Goal: Find contact information: Find contact information

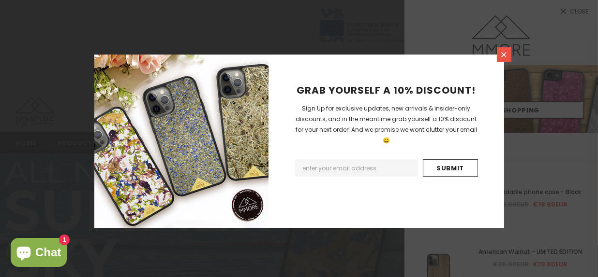
click at [502, 53] on icon at bounding box center [503, 55] width 8 height 8
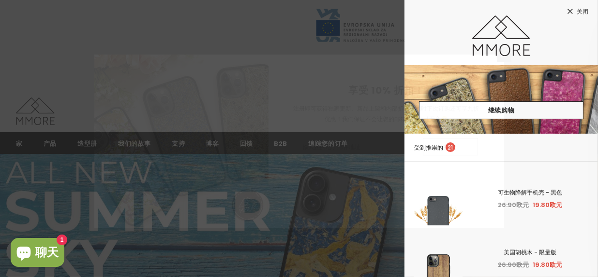
click at [570, 11] on icon at bounding box center [570, 11] width 8 height 8
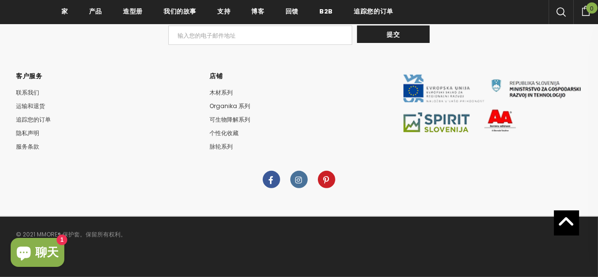
scroll to position [4489, 0]
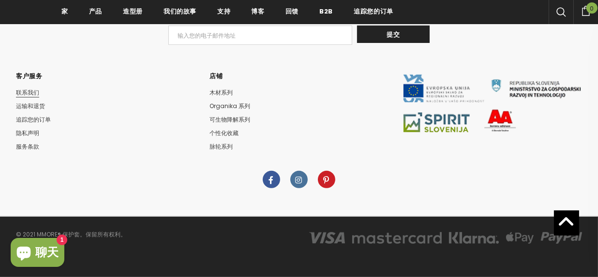
click at [27, 94] on font "联系我们" at bounding box center [27, 92] width 23 height 8
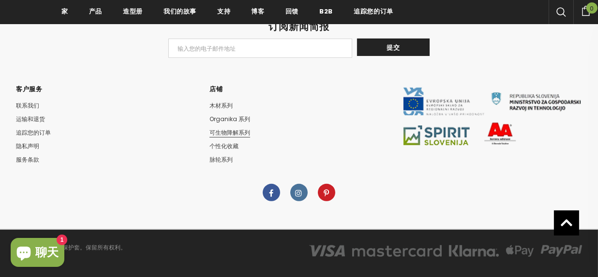
scroll to position [580, 0]
